Goal: Task Accomplishment & Management: Use online tool/utility

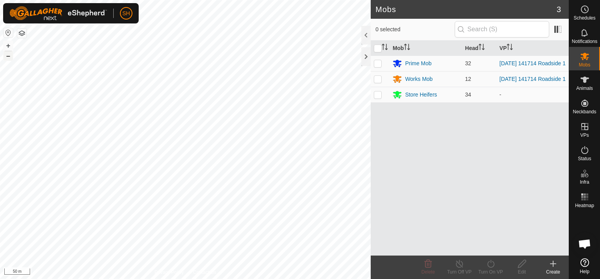
click at [9, 55] on button "–" at bounding box center [8, 55] width 9 height 9
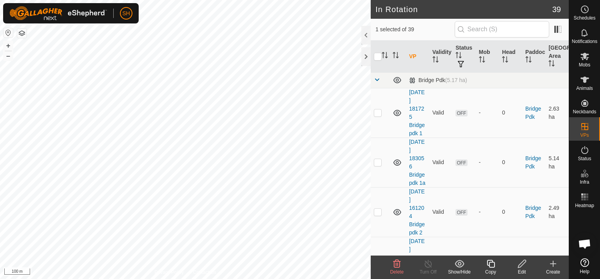
checkbox input "false"
checkbox input "true"
click at [554, 266] on icon at bounding box center [554, 263] width 0 height 5
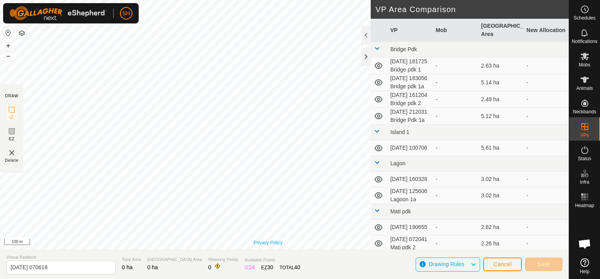
click at [256, 241] on div "Privacy Policy Contact Us [DATE] 132021 Roadside 2 Status: OFF Type: Inclusion …" at bounding box center [284, 124] width 569 height 249
click at [265, 243] on link "Privacy Policy" at bounding box center [268, 242] width 29 height 7
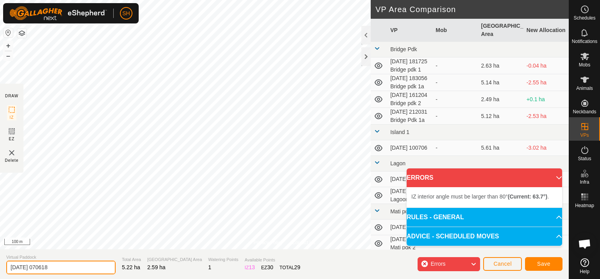
click at [66, 267] on input "[DATE] 070618" at bounding box center [60, 268] width 109 height 14
type input "[DATE] 070618 Roadside 1a"
click at [9, 45] on button "+" at bounding box center [8, 45] width 9 height 9
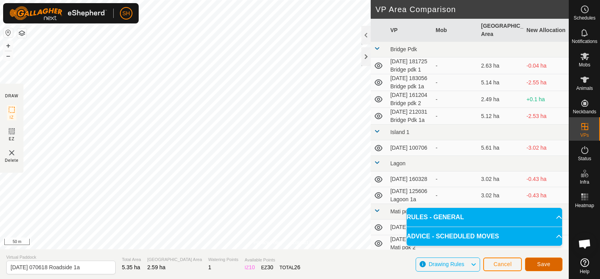
click at [540, 263] on span "Save" at bounding box center [544, 264] width 13 height 6
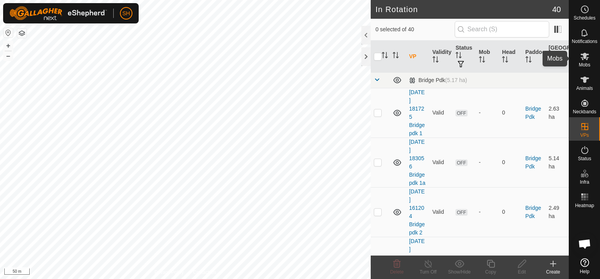
click at [586, 56] on icon at bounding box center [585, 56] width 9 height 7
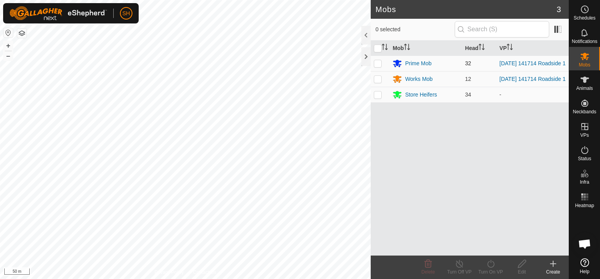
click at [377, 63] on p-checkbox at bounding box center [378, 63] width 8 height 6
checkbox input "true"
click at [489, 262] on icon at bounding box center [490, 264] width 7 height 8
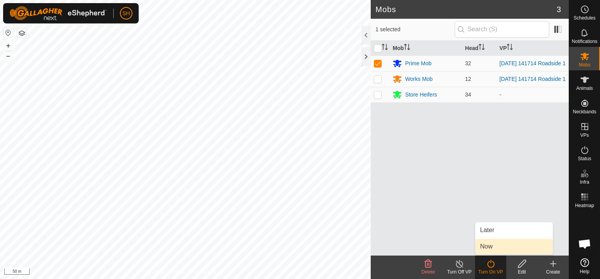
click at [497, 246] on link "Now" at bounding box center [514, 247] width 77 height 16
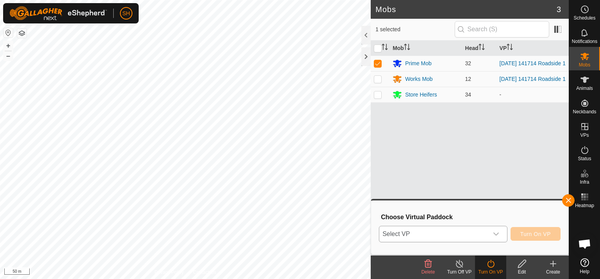
click at [499, 235] on icon "dropdown trigger" at bounding box center [496, 234] width 6 height 6
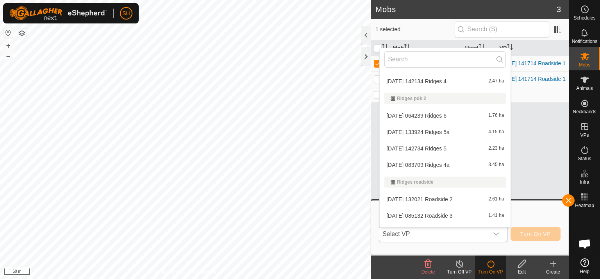
scroll to position [350, 0]
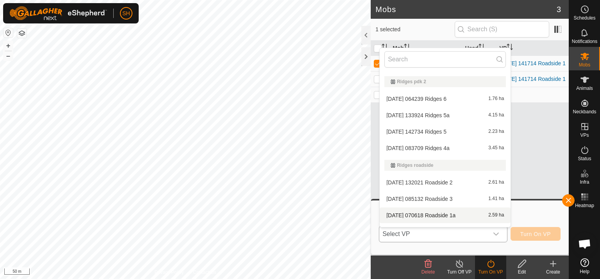
click at [450, 213] on li "[DATE] 070618 Roadside 1a 2.59 ha" at bounding box center [445, 216] width 131 height 16
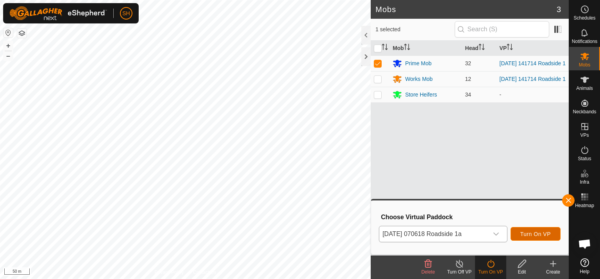
click at [538, 237] on span "Turn On VP" at bounding box center [536, 234] width 30 height 6
